Goal: Find specific page/section: Find specific page/section

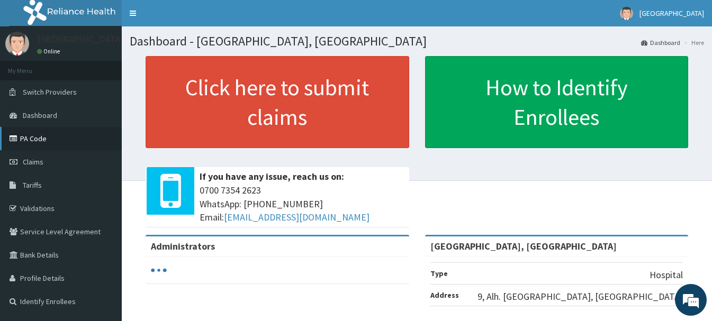
click at [38, 136] on link "PA Code" at bounding box center [61, 138] width 122 height 23
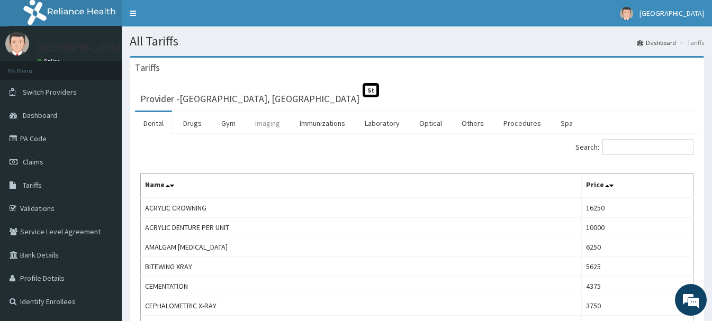
click at [275, 122] on link "Imaging" at bounding box center [268, 123] width 42 height 22
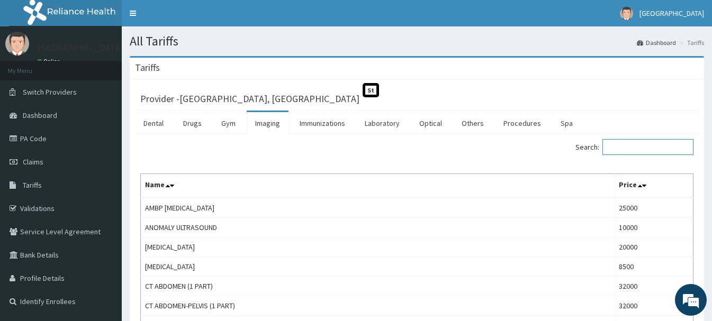
click at [642, 143] on input "Search:" at bounding box center [647, 147] width 91 height 16
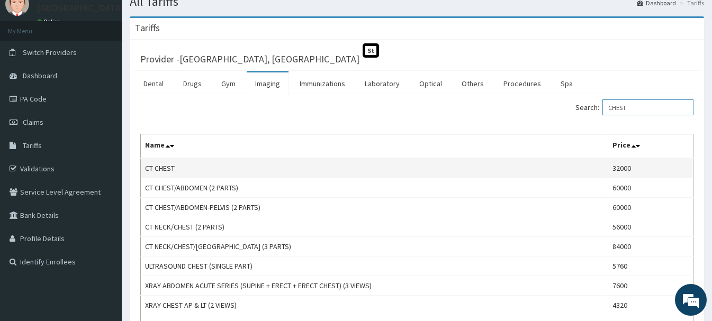
scroll to position [106, 0]
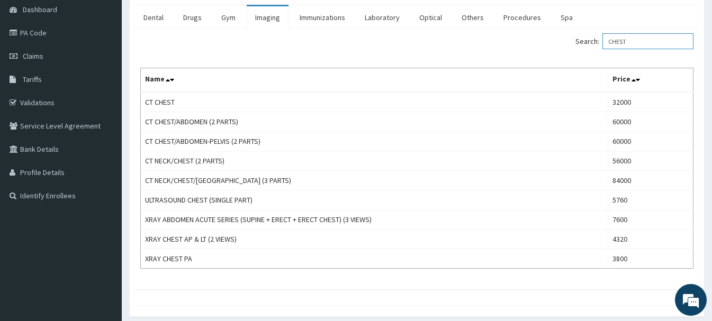
type input "CHEST"
